Goal: Information Seeking & Learning: Learn about a topic

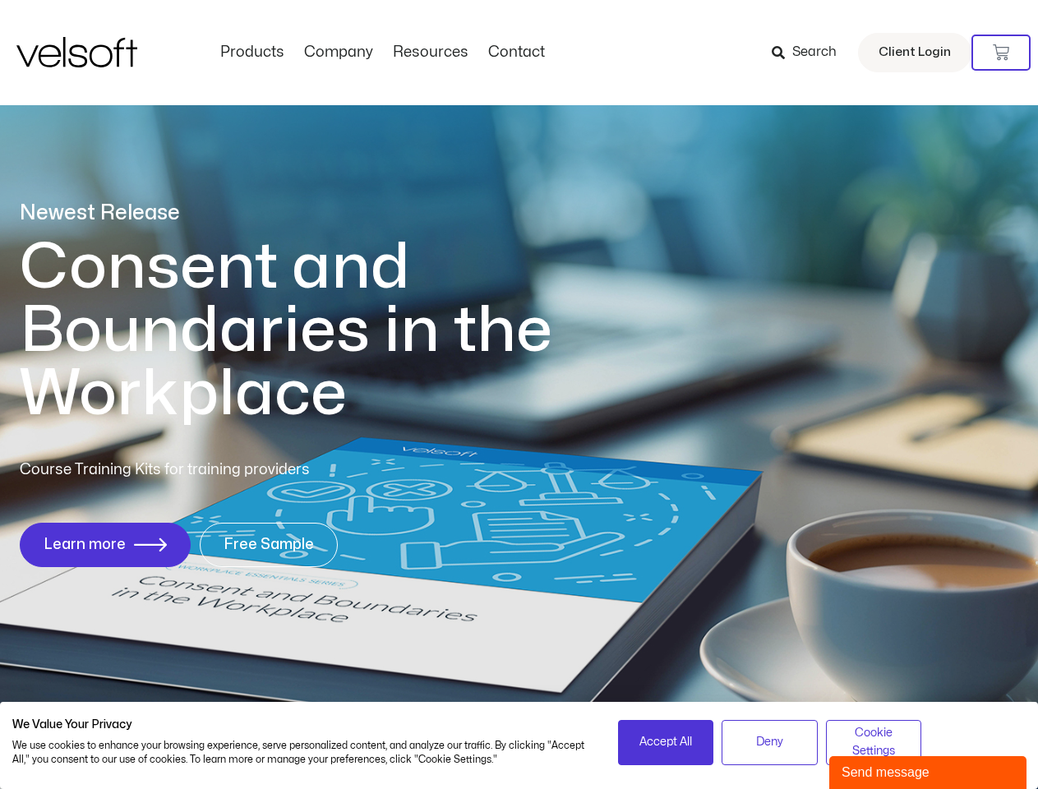
click at [519, 395] on h1 "Consent and Boundaries in the Workplace" at bounding box center [320, 331] width 600 height 190
click at [1001, 53] on icon at bounding box center [1001, 52] width 16 height 16
click at [666, 742] on span "Accept All" at bounding box center [665, 742] width 53 height 18
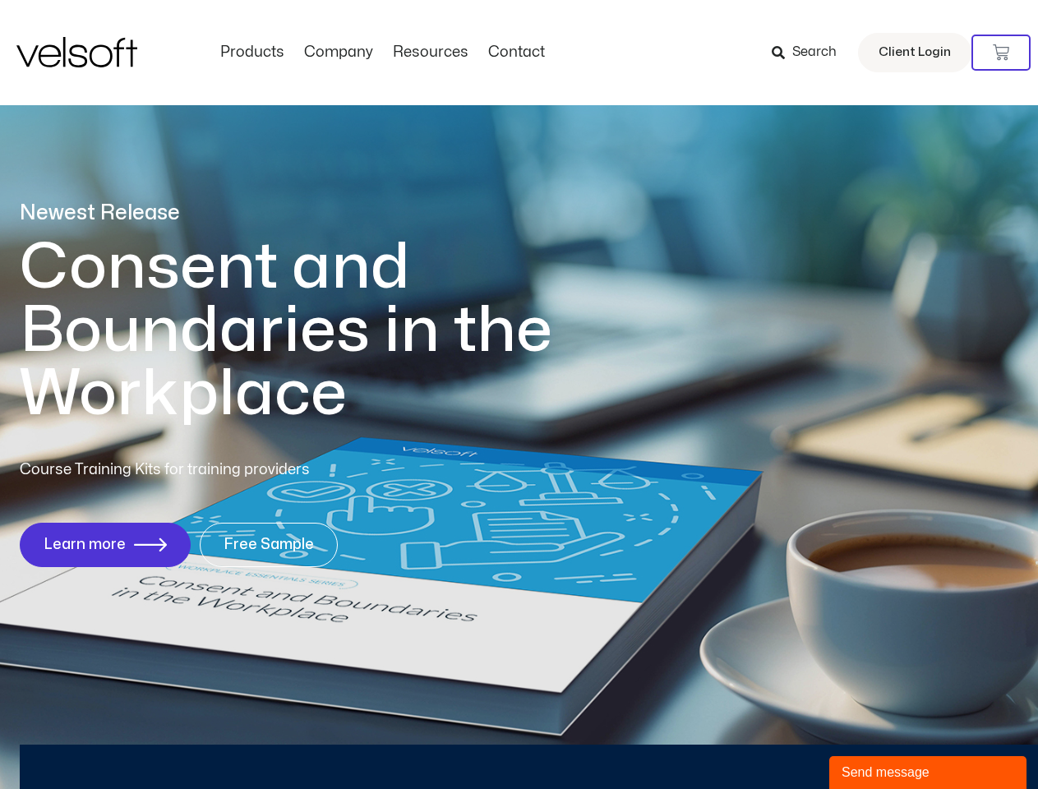
click at [769, 742] on div "Newest Release Consent and Boundaries in the Workplace Course Training Kits for…" at bounding box center [519, 392] width 1038 height 798
click at [874, 742] on div "Newest Release Consent and Boundaries in the Workplace Course Training Kits for…" at bounding box center [519, 392] width 1038 height 798
click at [928, 773] on div "Send message" at bounding box center [928, 773] width 173 height 20
